Goal: Navigation & Orientation: Find specific page/section

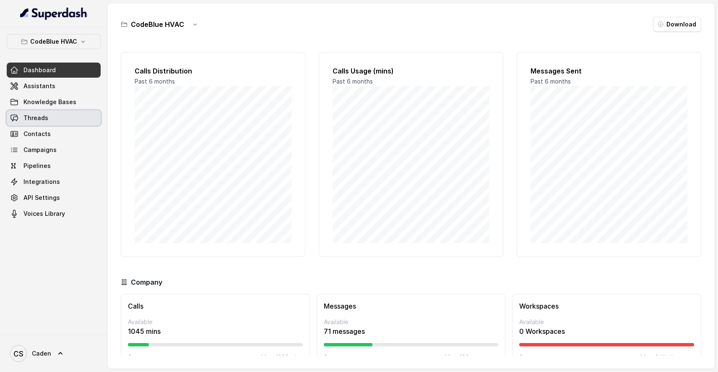
click at [71, 118] on link "Threads" at bounding box center [54, 117] width 94 height 15
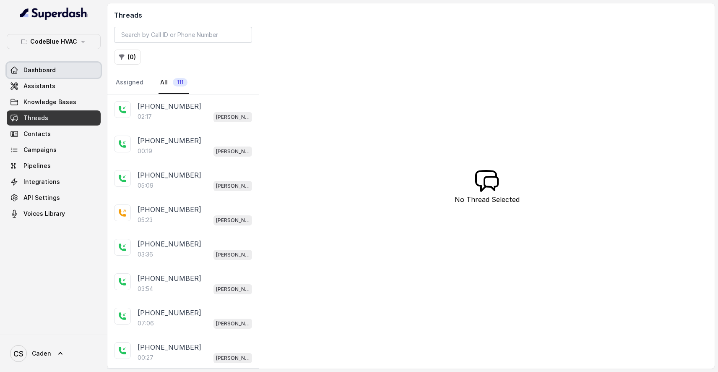
click at [71, 70] on link "Dashboard" at bounding box center [54, 69] width 94 height 15
